Goal: Task Accomplishment & Management: Use online tool/utility

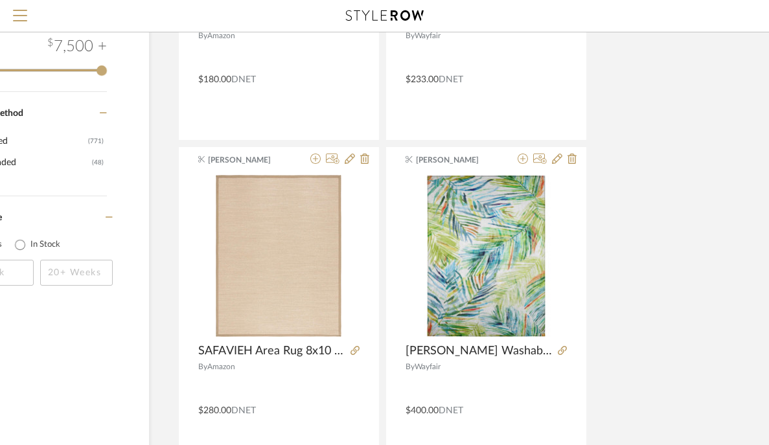
scroll to position [1329, 123]
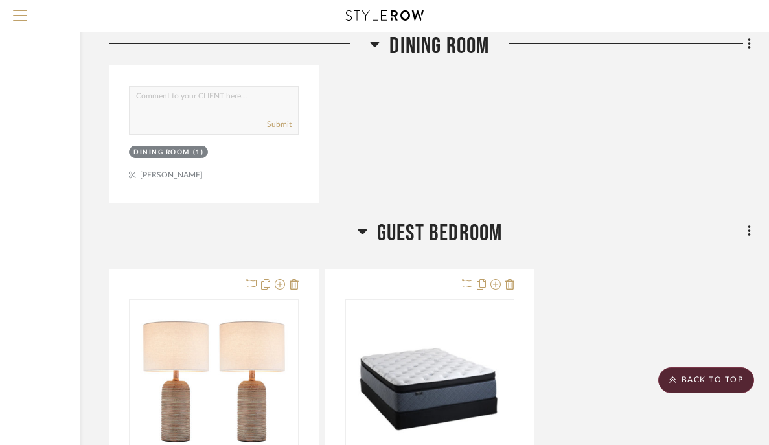
scroll to position [1914, 164]
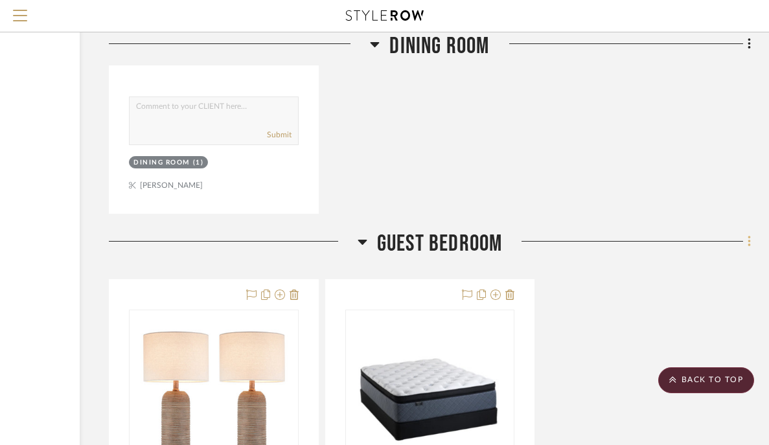
click at [750, 245] on icon at bounding box center [749, 241] width 4 height 14
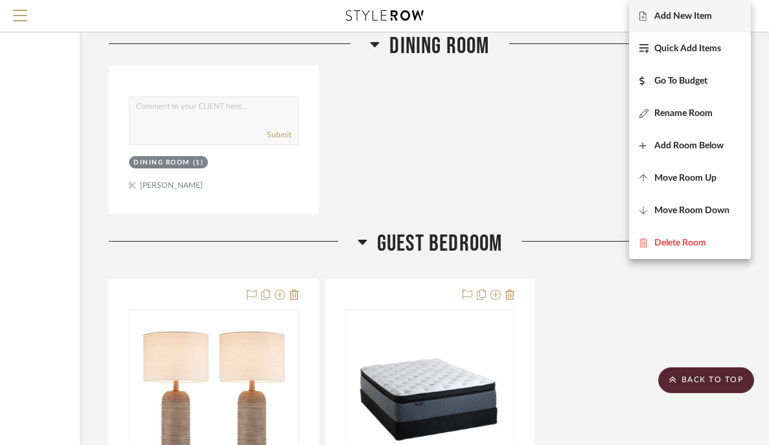
click at [703, 19] on span "Add New Item" at bounding box center [683, 16] width 58 height 11
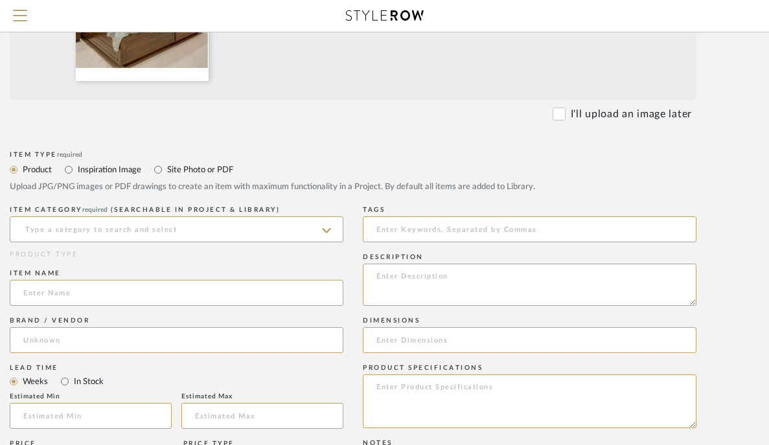
scroll to position [378, 113]
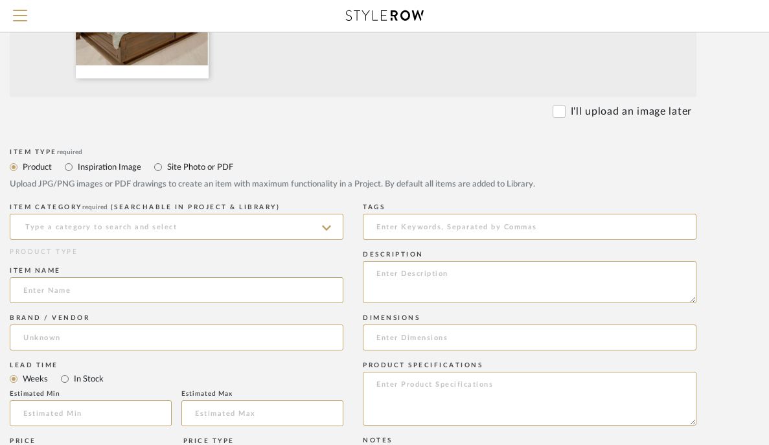
click at [330, 228] on icon at bounding box center [326, 228] width 9 height 10
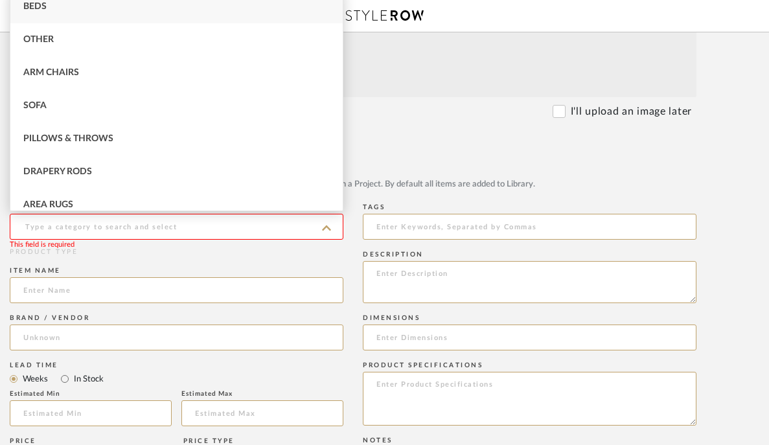
click at [308, 7] on div "Beds" at bounding box center [176, 6] width 332 height 33
type input "Beds"
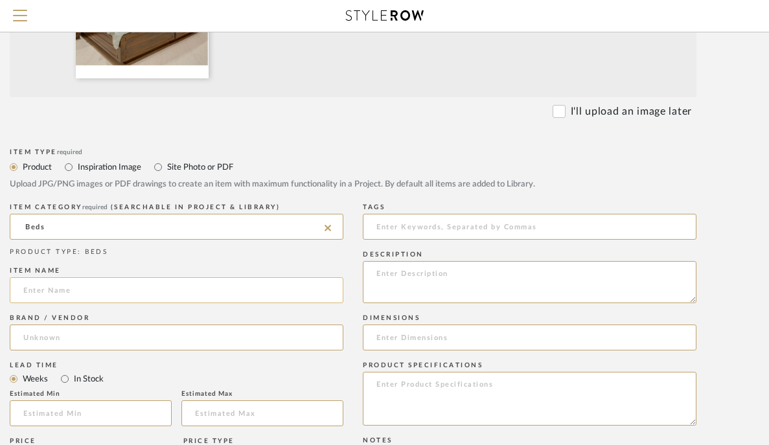
click at [267, 298] on input at bounding box center [177, 290] width 334 height 26
type input "Bed Frame with Square Holes"
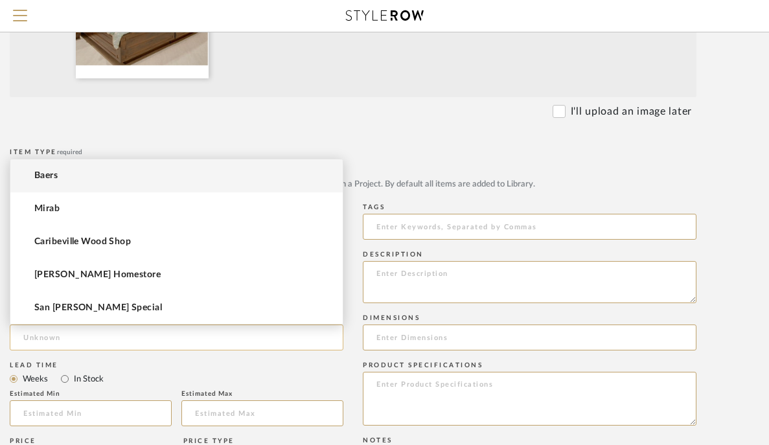
click at [249, 334] on input at bounding box center [177, 337] width 334 height 26
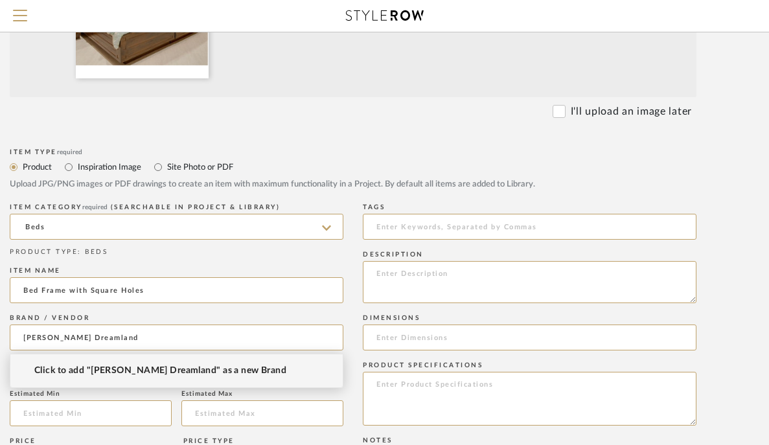
type input "Graniel's Dreamland"
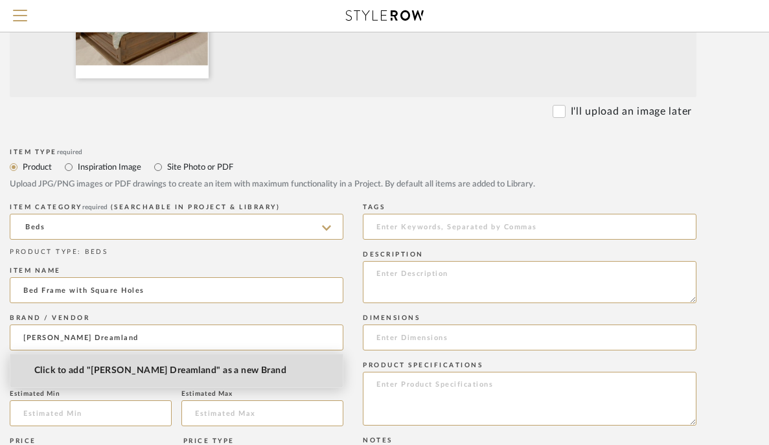
click at [264, 370] on mat-option "Click to add "Graniel's Dreamland" as a new Brand" at bounding box center [176, 370] width 332 height 33
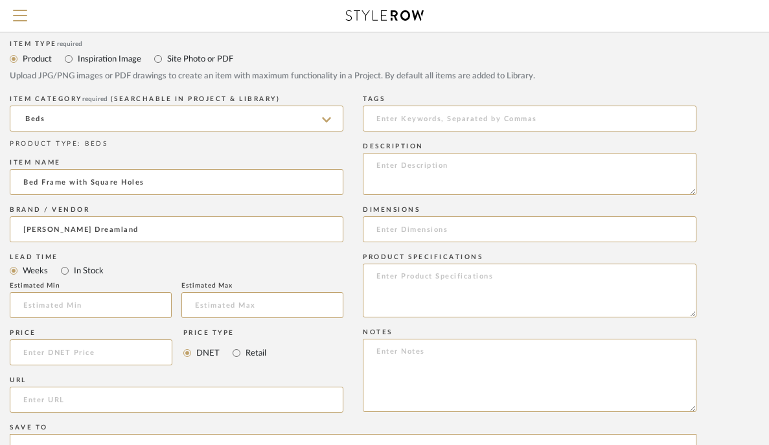
scroll to position [492, 113]
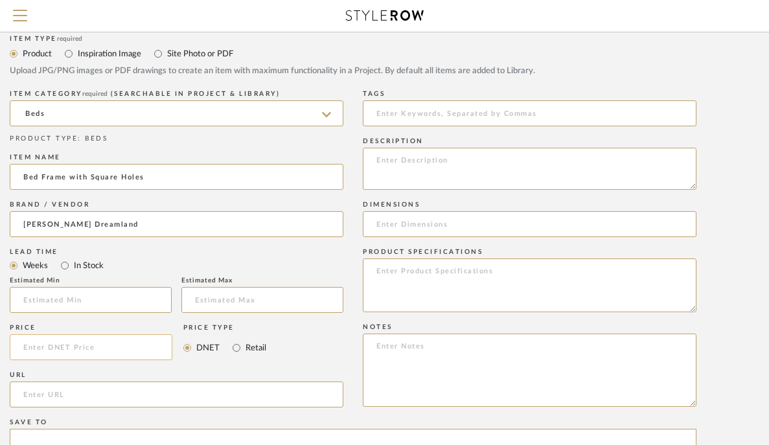
click at [165, 352] on input at bounding box center [91, 347] width 163 height 26
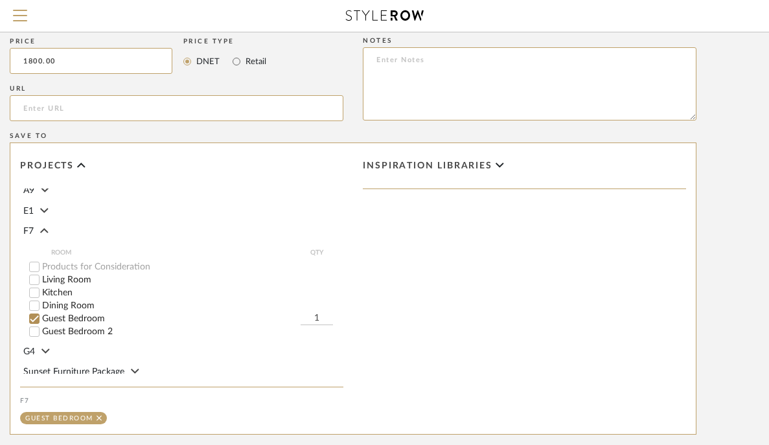
scroll to position [786, 113]
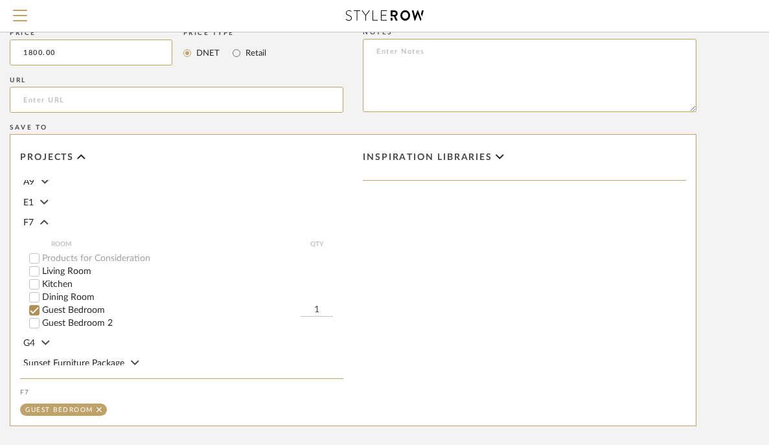
type input "$1,800.00"
click at [95, 324] on label "Guest Bedroom 2" at bounding box center [192, 323] width 301 height 9
click at [41, 324] on input "Guest Bedroom 2" at bounding box center [34, 323] width 13 height 13
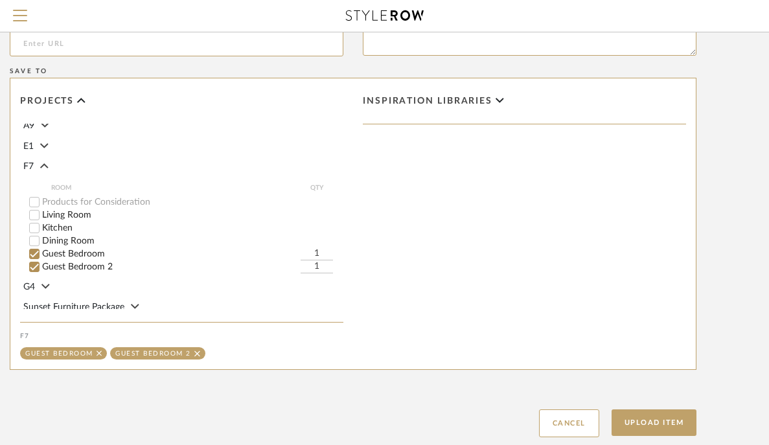
scroll to position [848, 113]
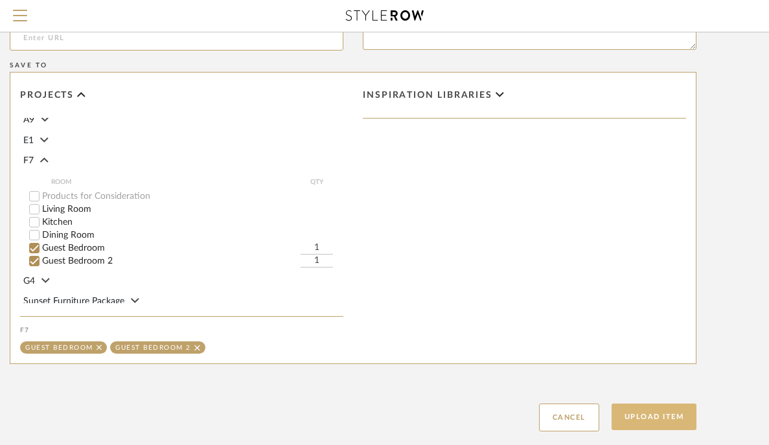
click at [646, 420] on button "Upload Item" at bounding box center [653, 416] width 85 height 27
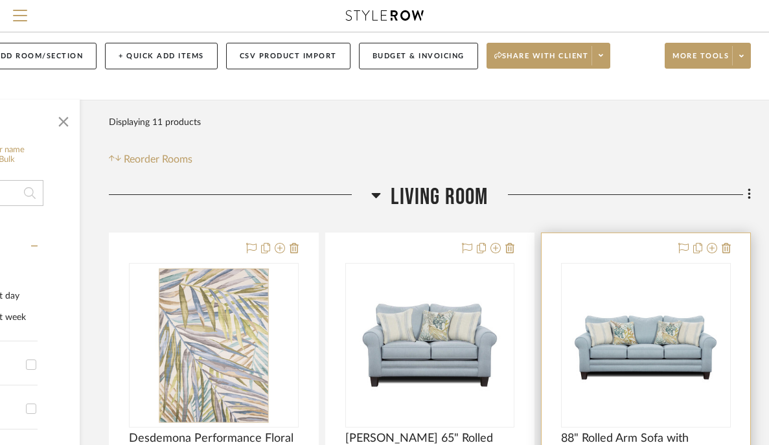
scroll to position [0, 164]
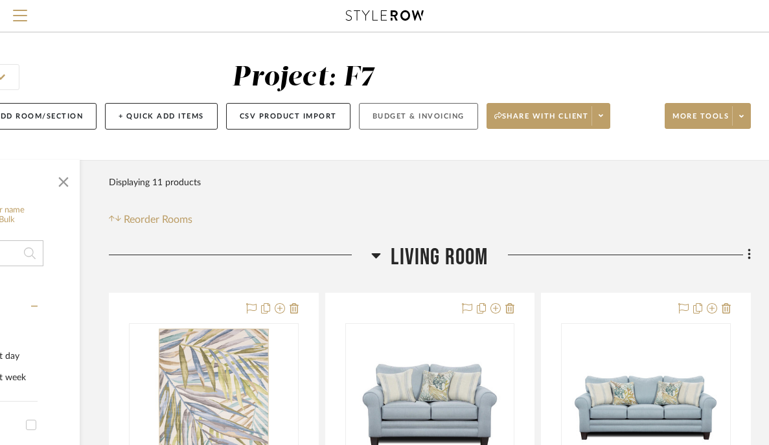
click at [429, 117] on button "Budget & Invoicing" at bounding box center [418, 116] width 119 height 27
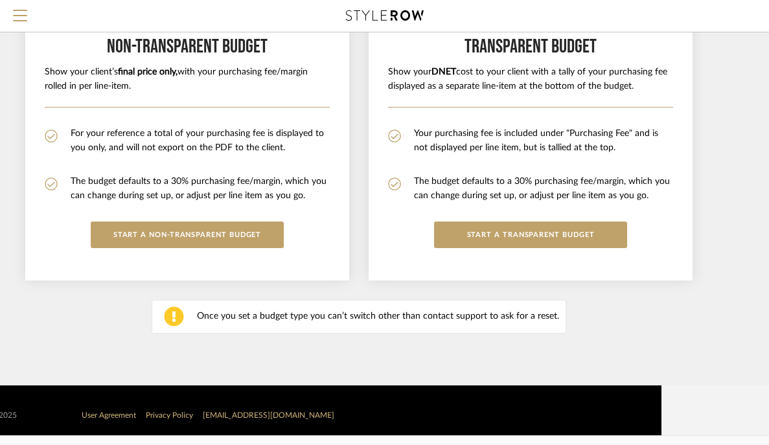
scroll to position [255, 108]
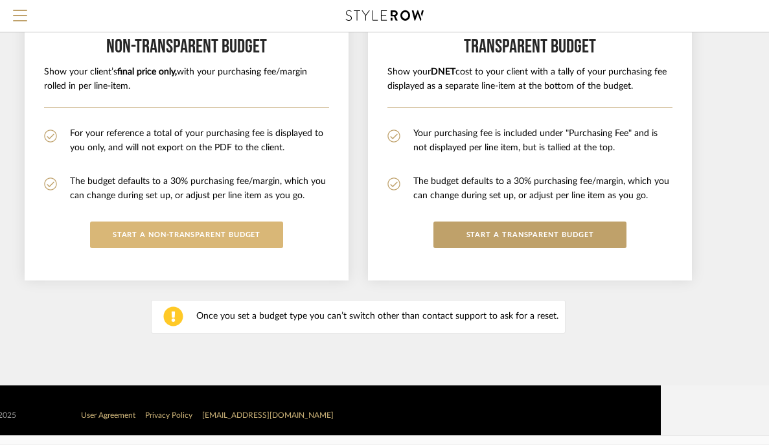
click at [271, 236] on button "START A Non-Transparent BUDGET" at bounding box center [186, 234] width 193 height 27
click at [231, 231] on button "START A Non-Transparent BUDGET" at bounding box center [186, 234] width 193 height 27
click at [231, 235] on button "START A Non-Transparent BUDGET" at bounding box center [186, 234] width 193 height 27
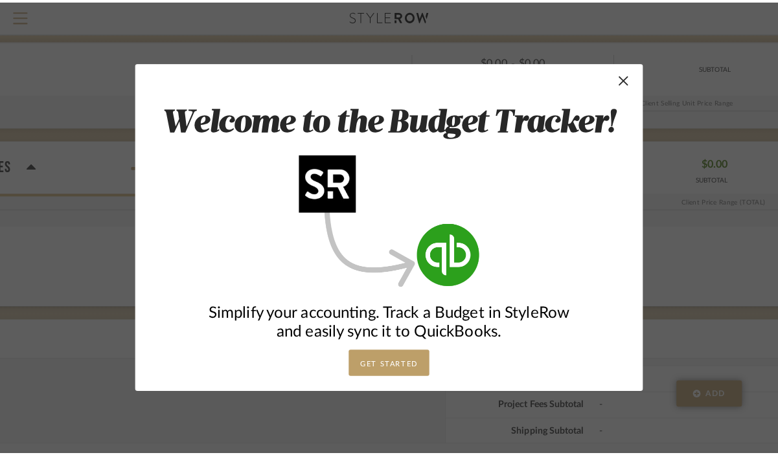
scroll to position [0, 0]
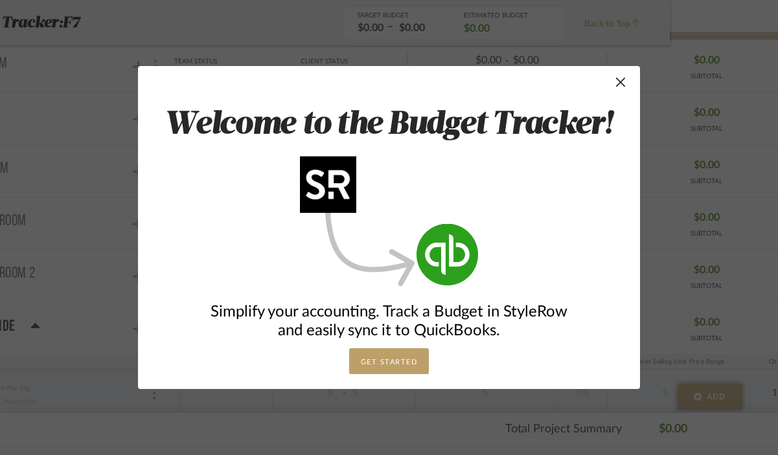
click at [618, 95] on div "Welcome to the Budget Tracker! Simplify your accounting. Track a Budget in Styl…" at bounding box center [389, 227] width 502 height 323
click at [617, 84] on span "button" at bounding box center [620, 82] width 26 height 26
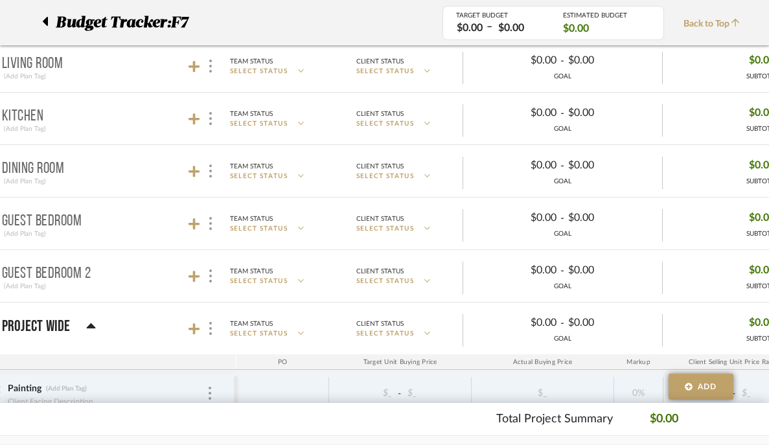
scroll to position [153, 41]
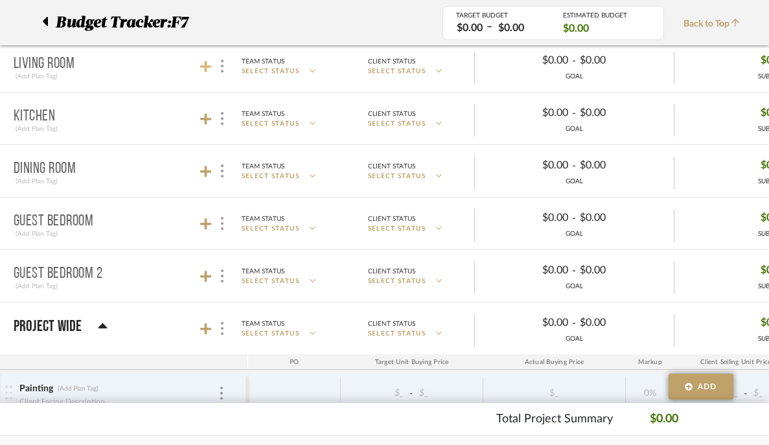
click at [203, 63] on icon at bounding box center [206, 66] width 12 height 13
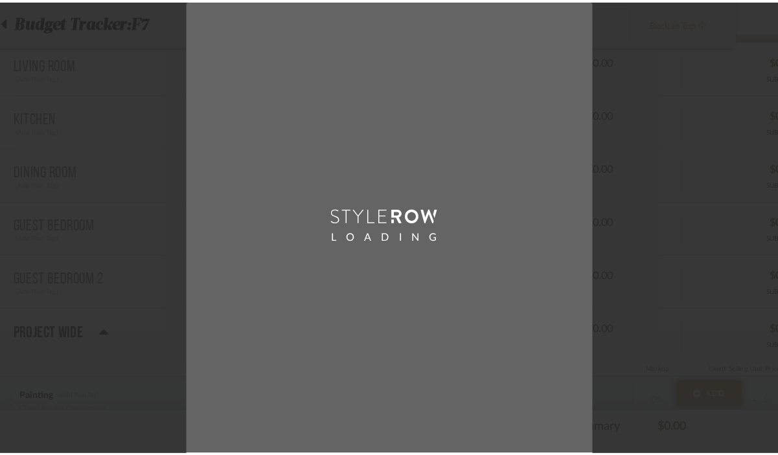
scroll to position [0, 0]
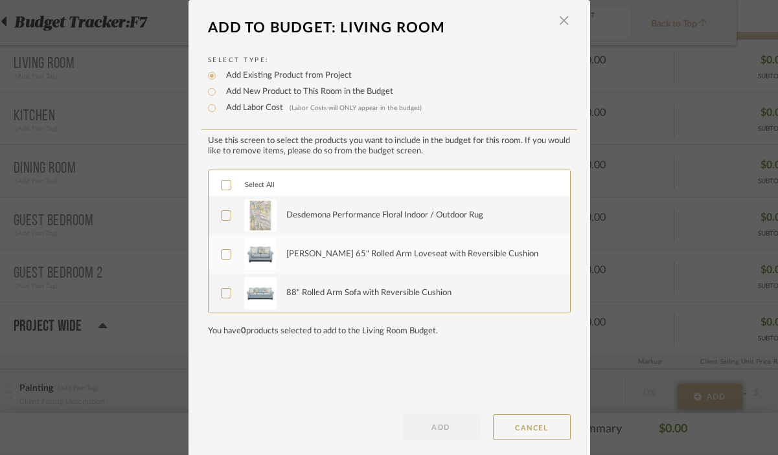
click at [286, 215] on div "Desdemona Performance Floral Indoor / Outdoor Rug" at bounding box center [384, 215] width 197 height 13
click at [258, 185] on span "Select All" at bounding box center [260, 184] width 30 height 7
click at [425, 433] on button "ADD" at bounding box center [441, 427] width 78 height 26
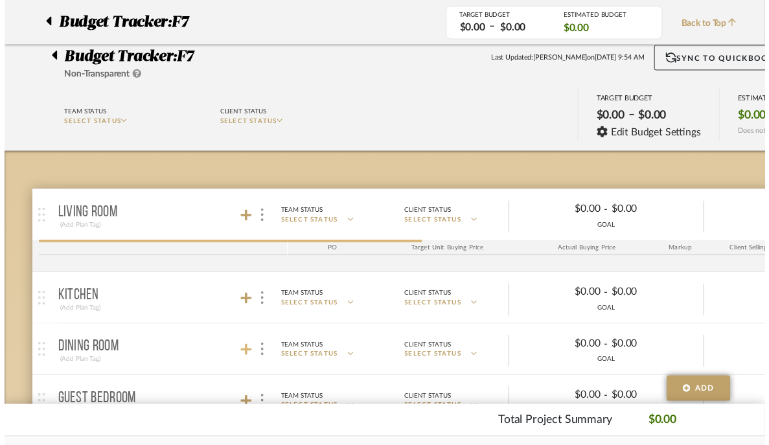
scroll to position [153, 41]
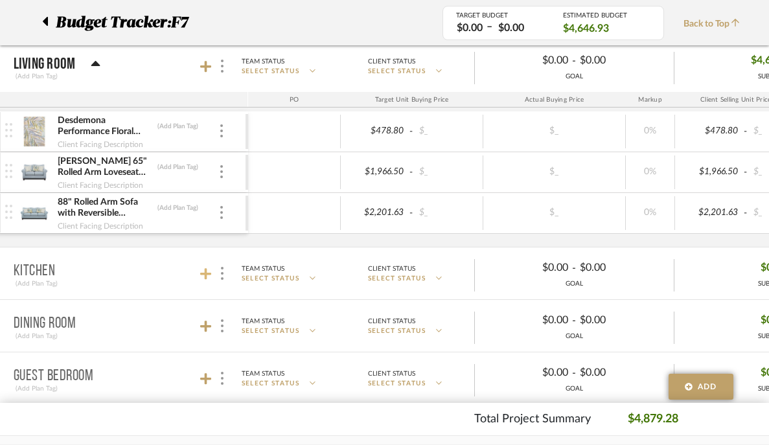
click at [205, 271] on icon at bounding box center [206, 274] width 12 height 12
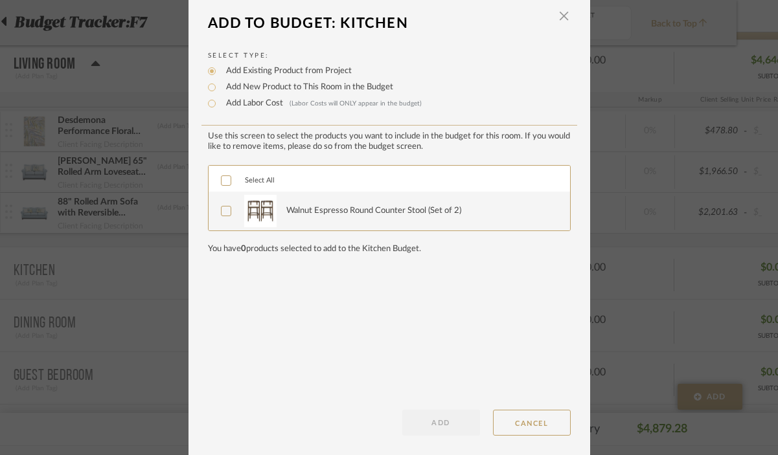
scroll to position [11, 0]
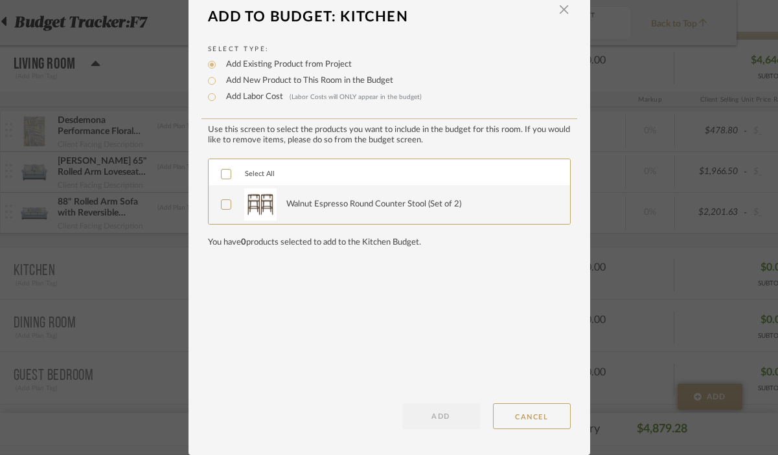
click at [227, 185] on div "Select All" at bounding box center [389, 172] width 361 height 26
click at [225, 178] on icon at bounding box center [225, 174] width 9 height 9
click at [426, 419] on button "ADD" at bounding box center [441, 416] width 78 height 26
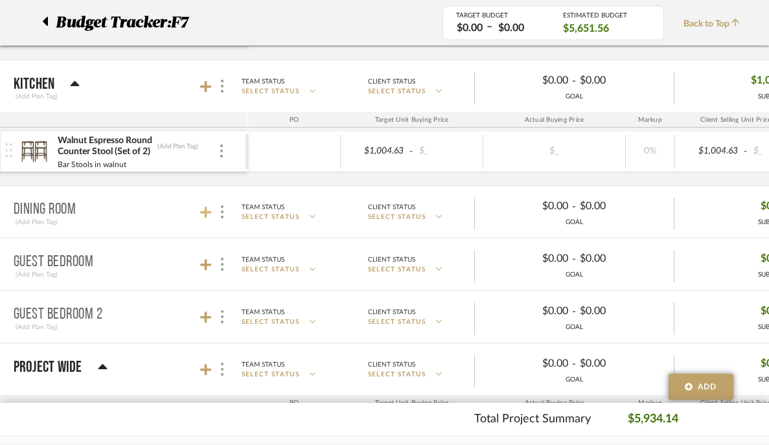
click at [203, 212] on icon at bounding box center [206, 213] width 12 height 12
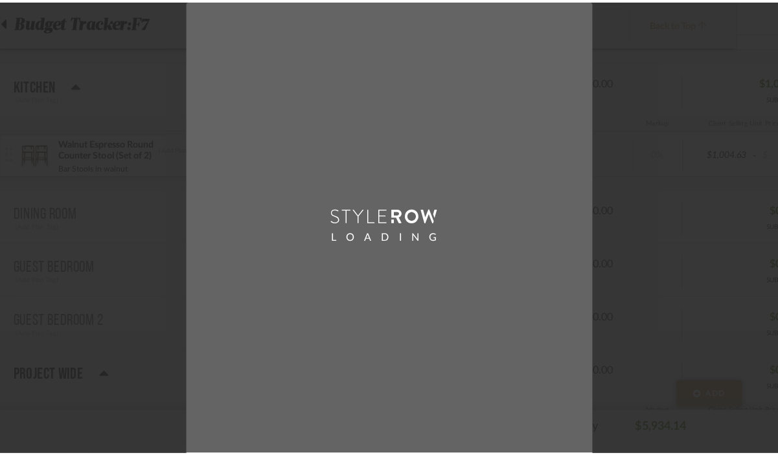
scroll to position [0, 0]
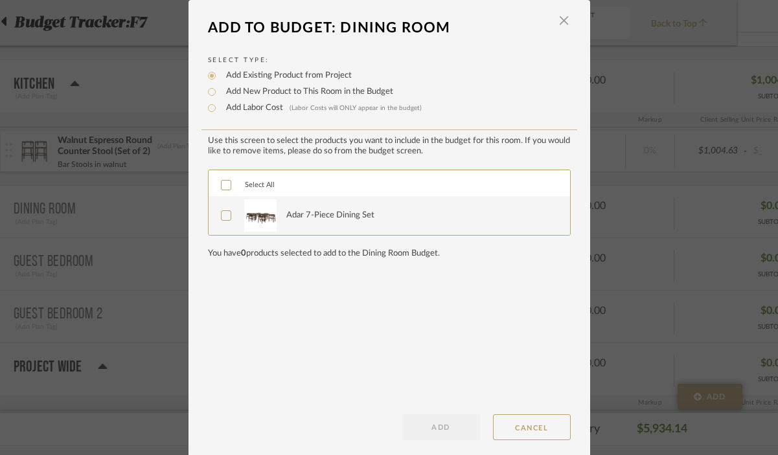
click at [257, 183] on span "Select All" at bounding box center [260, 184] width 30 height 7
click at [408, 424] on button "ADD" at bounding box center [441, 427] width 78 height 26
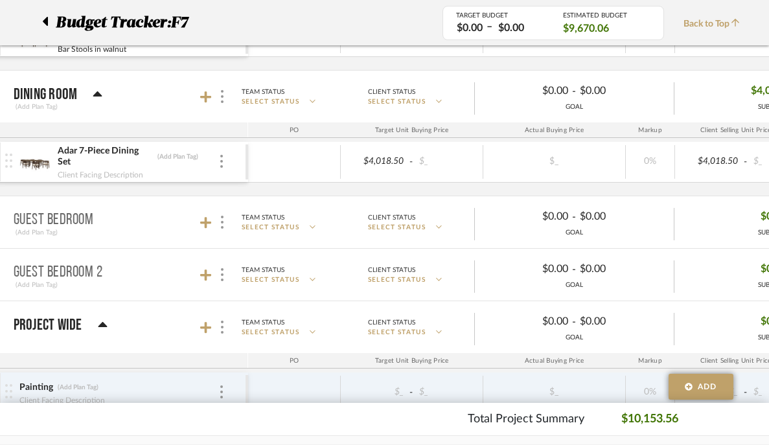
scroll to position [527, 41]
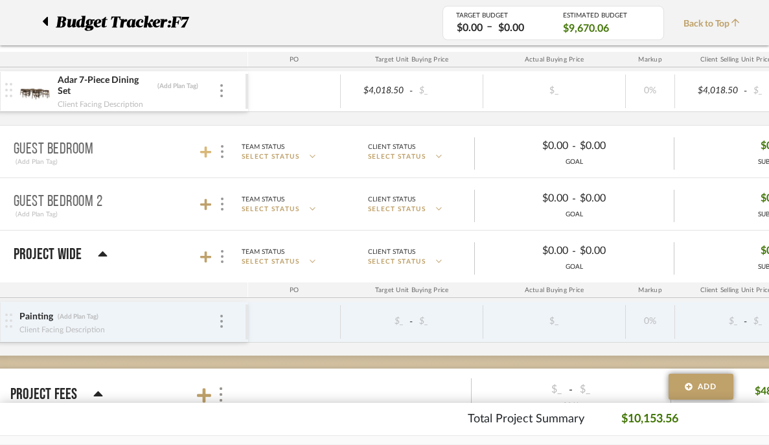
click at [205, 146] on icon at bounding box center [206, 152] width 12 height 13
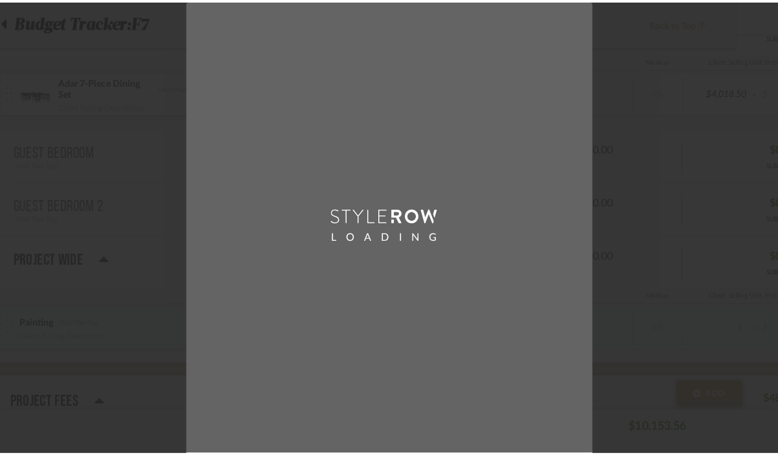
scroll to position [0, 0]
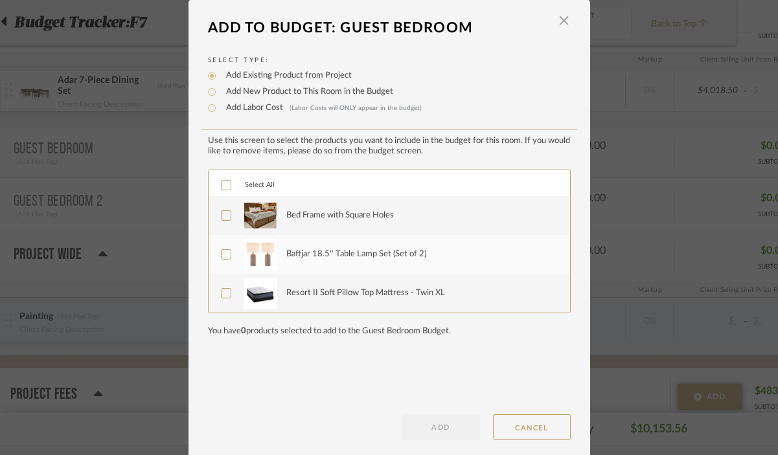
click at [221, 186] on icon at bounding box center [225, 185] width 9 height 9
click at [415, 429] on button "ADD" at bounding box center [441, 427] width 78 height 26
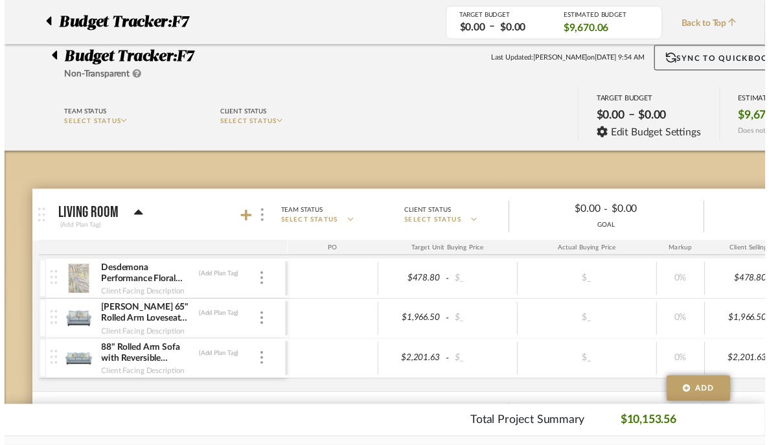
scroll to position [527, 41]
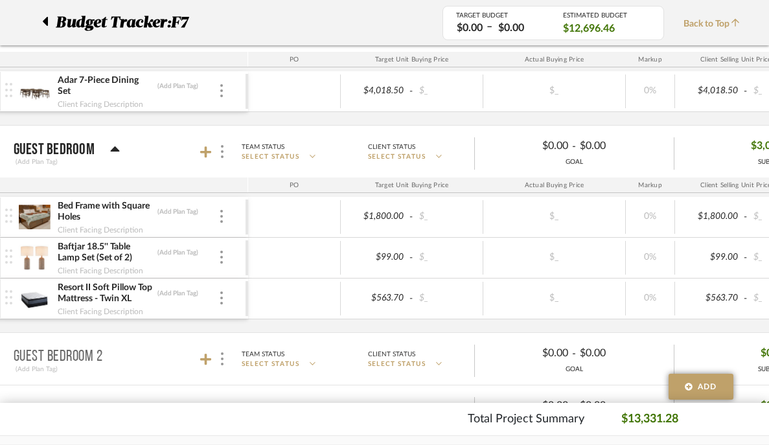
click at [207, 367] on mat-panel-title "Guest Bedroom 2 (Add Plan Tag)" at bounding box center [128, 359] width 228 height 32
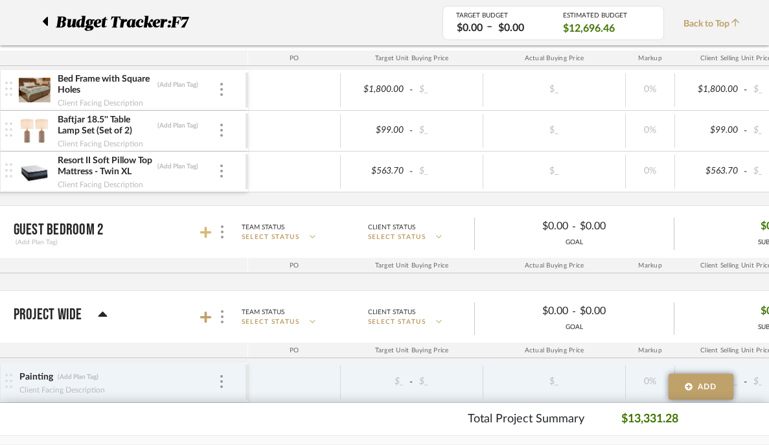
scroll to position [797, 41]
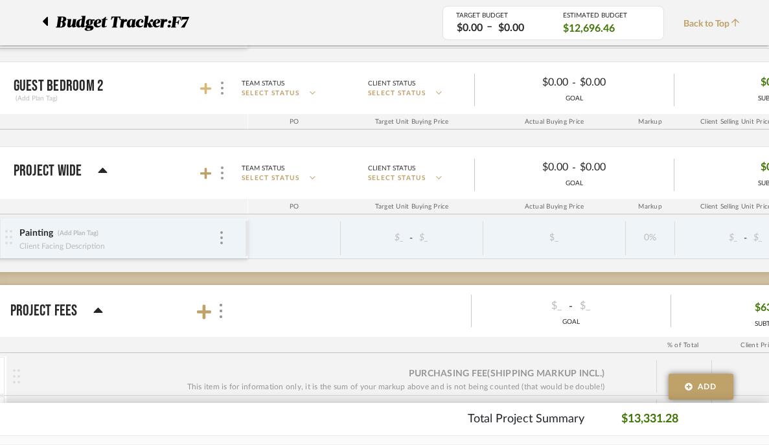
click at [204, 85] on icon at bounding box center [206, 89] width 12 height 12
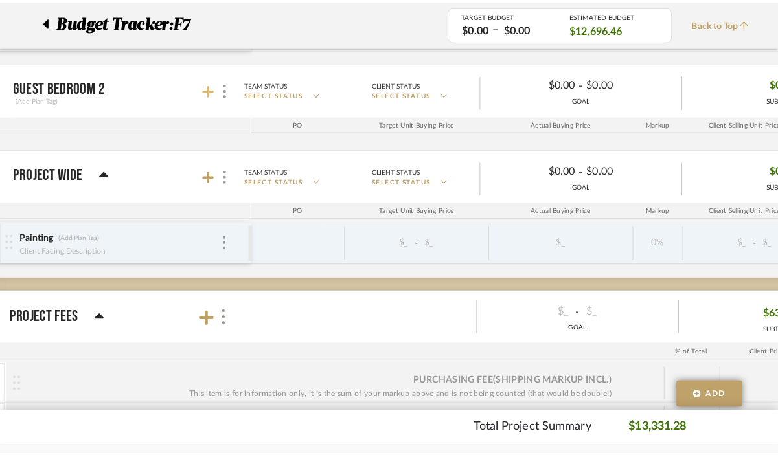
scroll to position [0, 0]
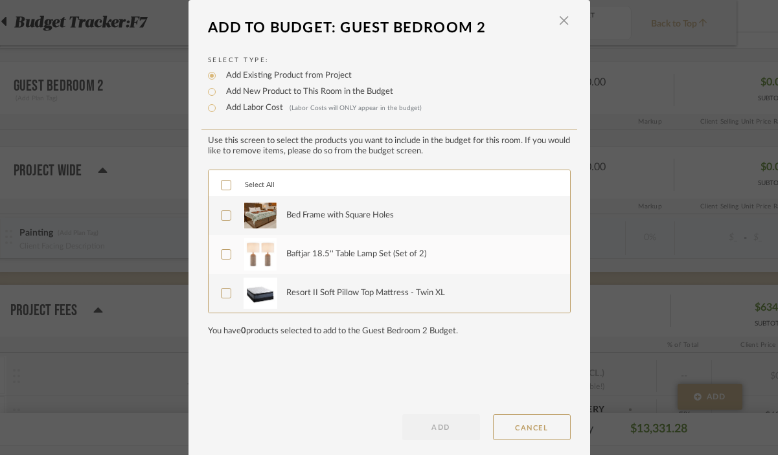
click at [249, 185] on span "Select All" at bounding box center [260, 184] width 30 height 7
click at [437, 431] on button "ADD" at bounding box center [441, 427] width 78 height 26
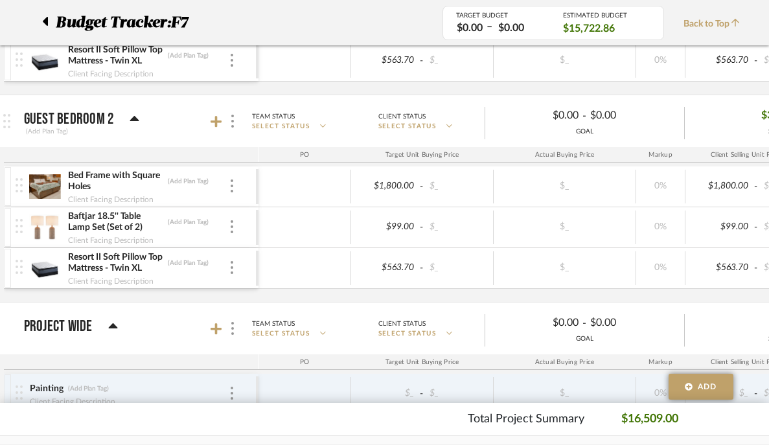
click at [59, 228] on img at bounding box center [45, 227] width 32 height 31
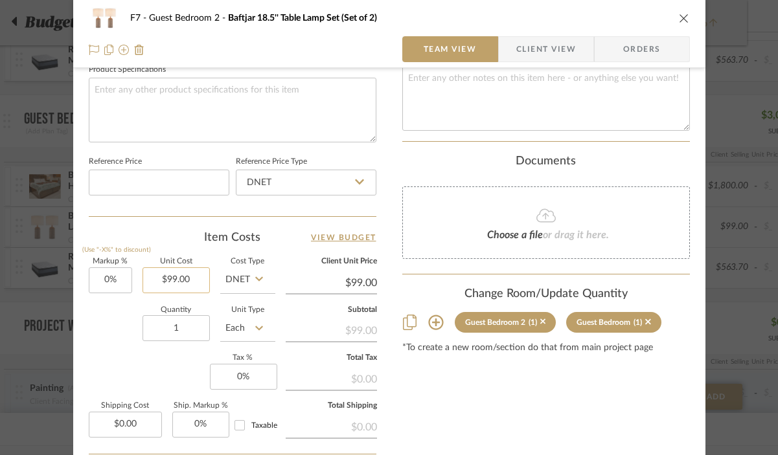
type input "99.00"
click at [190, 282] on input "99.00" at bounding box center [175, 280] width 67 height 26
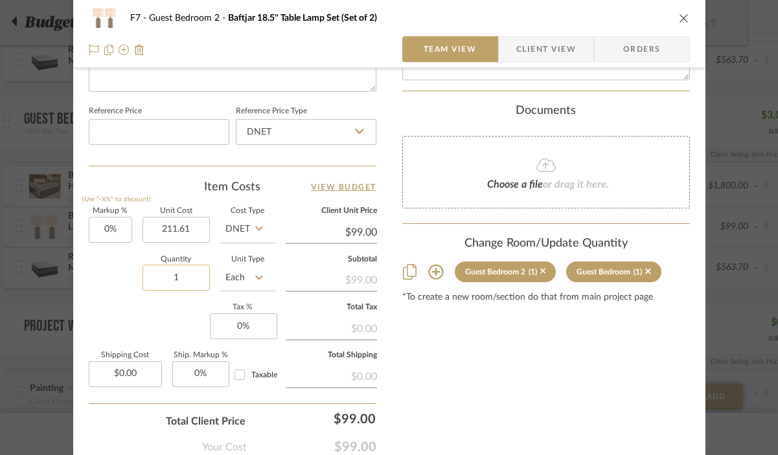
type input "$211.61"
click at [195, 278] on input "1" at bounding box center [175, 278] width 67 height 26
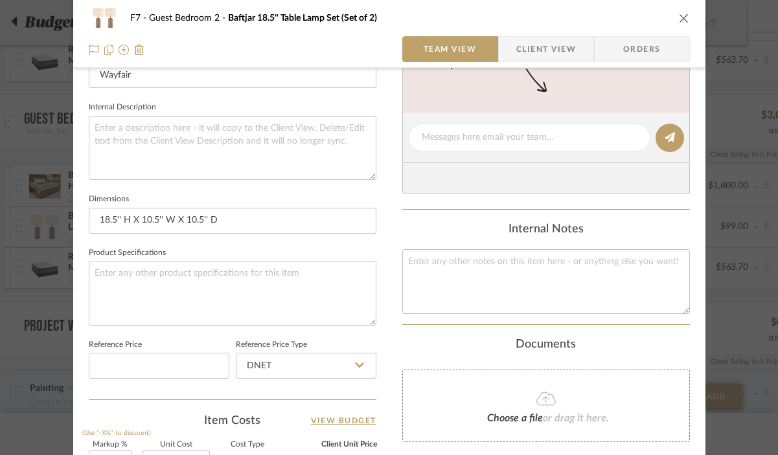
type input "$211.61"
click at [679, 17] on icon "close" at bounding box center [684, 18] width 10 height 10
